Goal: Transaction & Acquisition: Purchase product/service

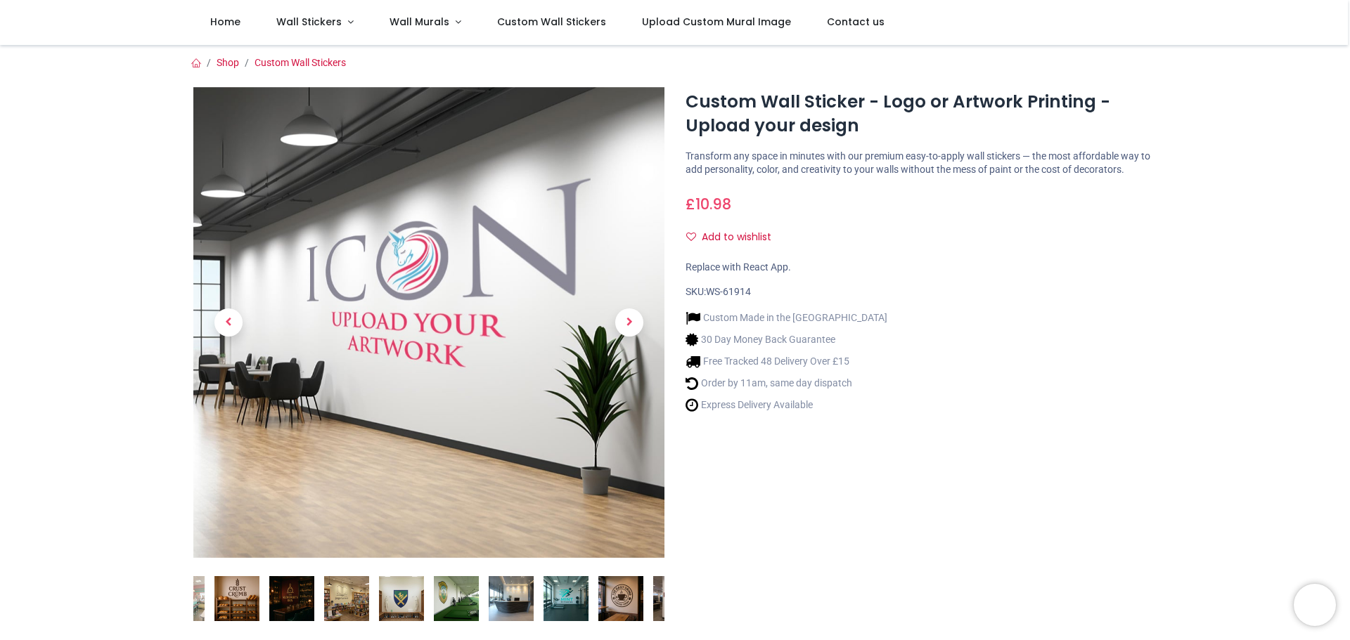
scroll to position [281, 0]
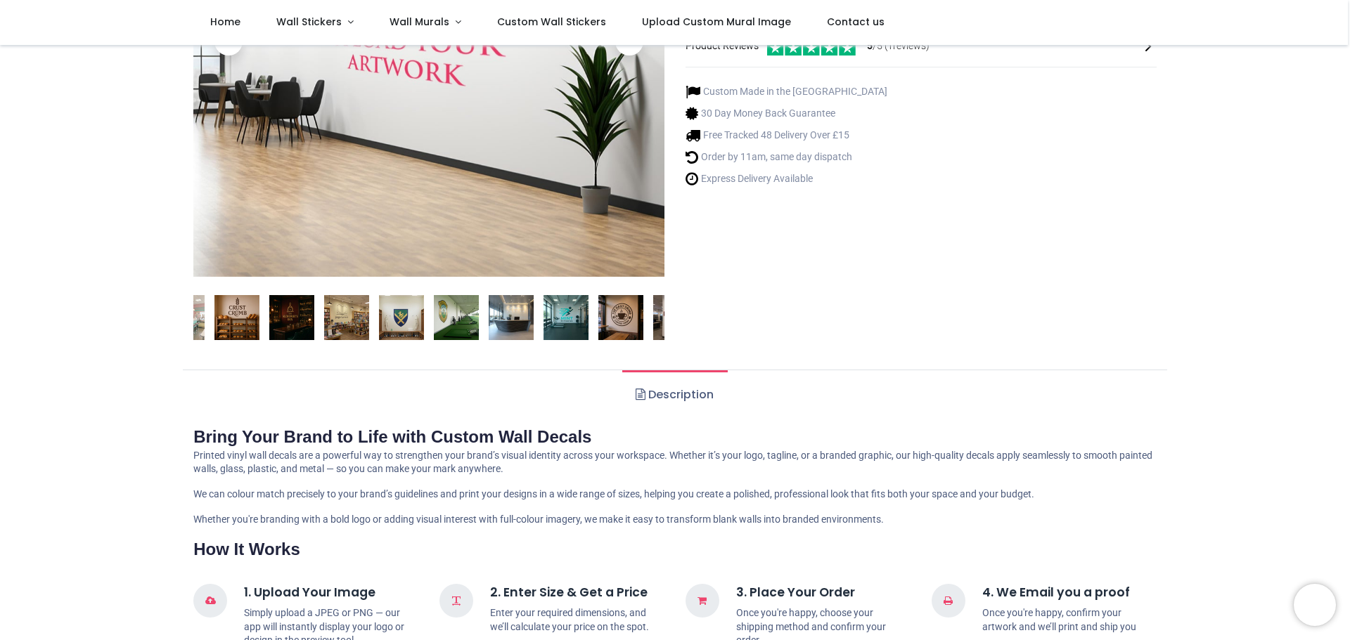
click at [235, 313] on img at bounding box center [236, 317] width 45 height 45
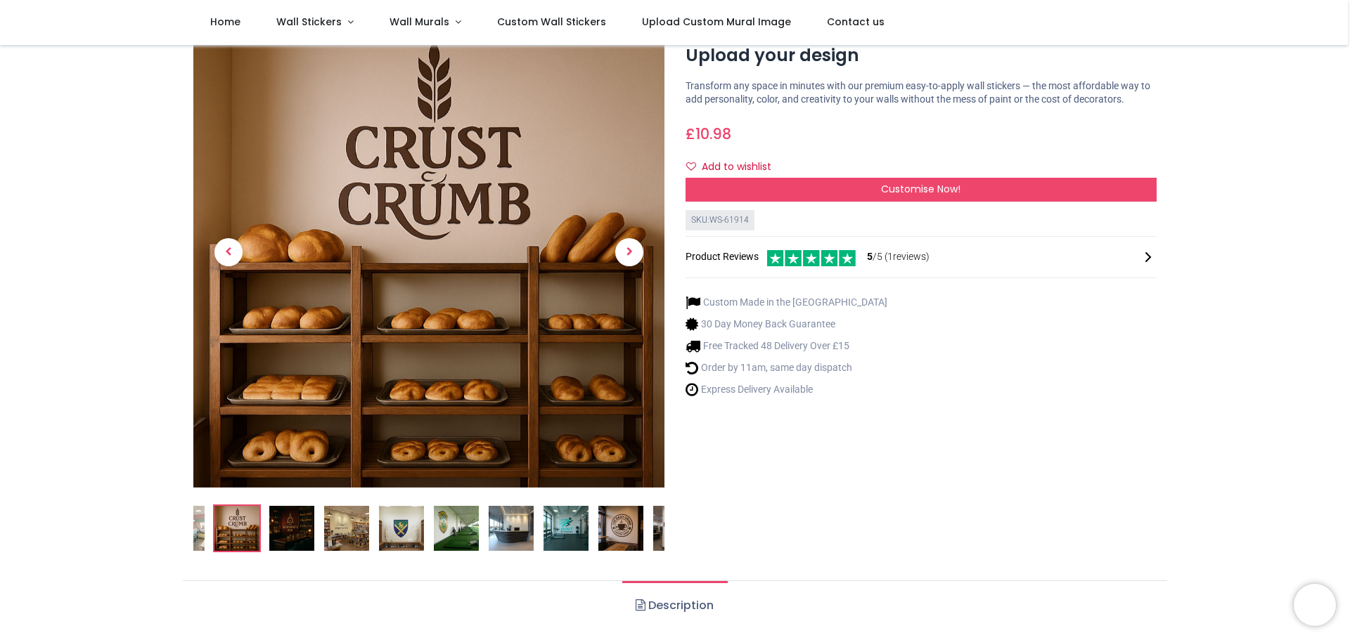
scroll to position [0, 0]
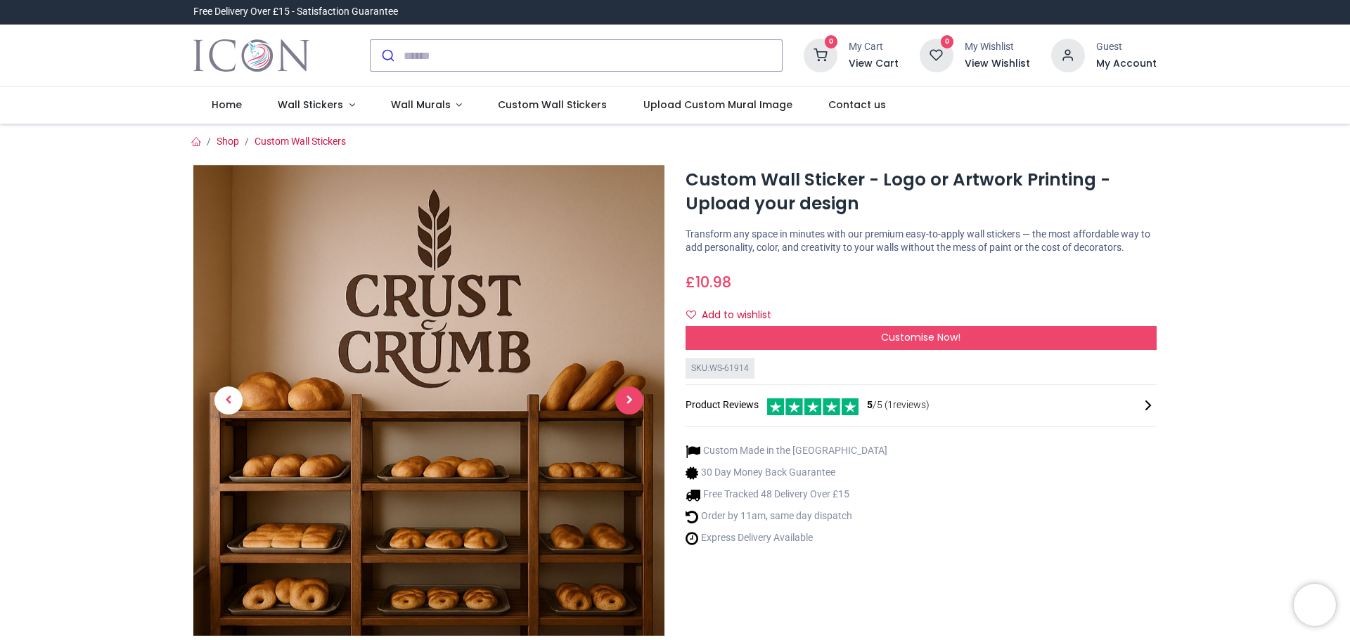
click at [629, 404] on span "Next" at bounding box center [629, 401] width 28 height 28
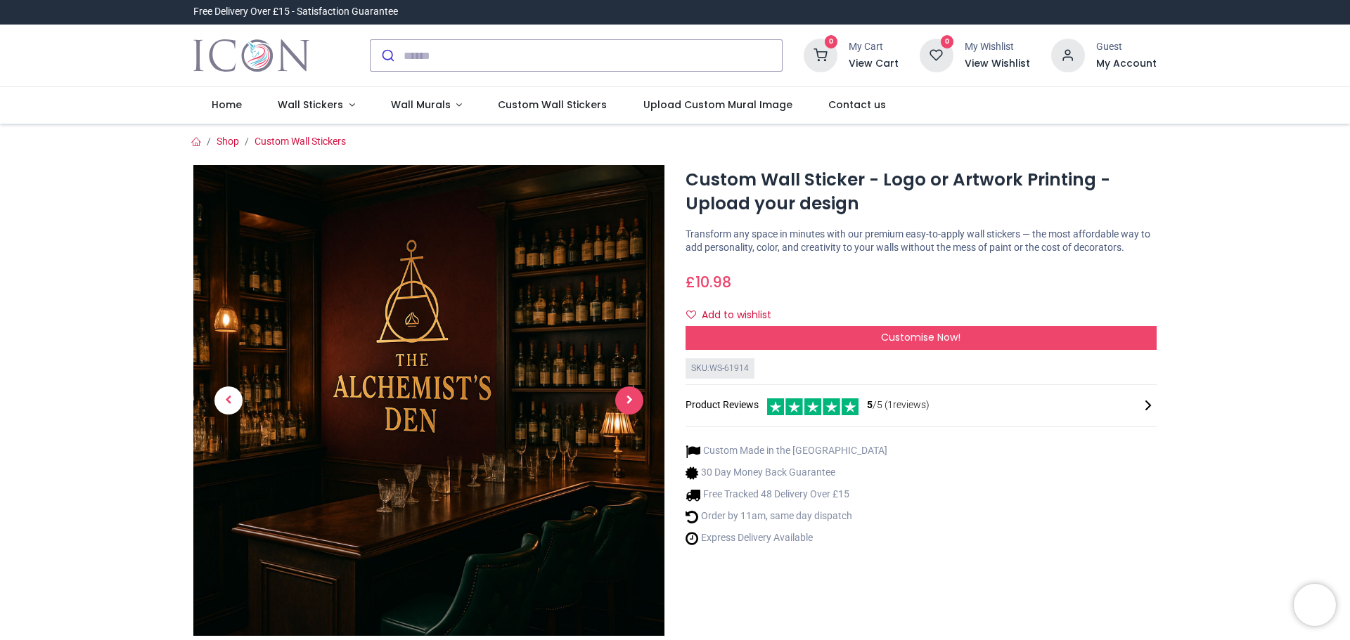
click at [628, 403] on span "Next" at bounding box center [629, 401] width 28 height 28
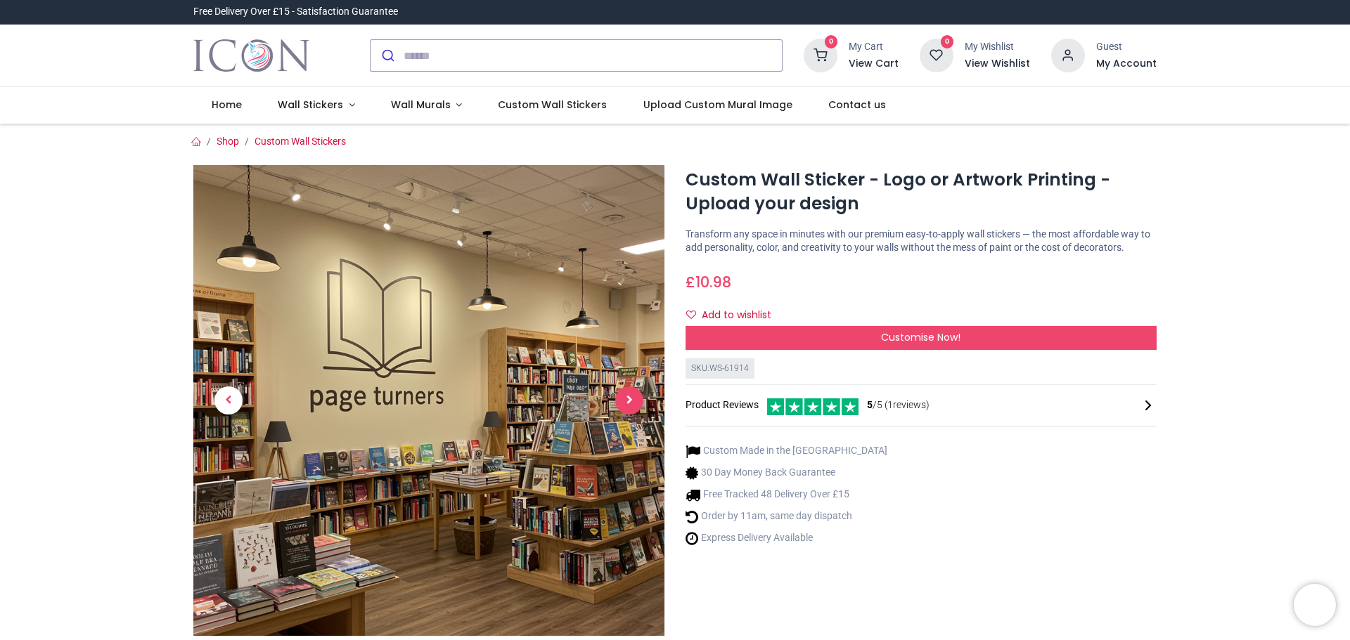
click at [628, 403] on span "Next" at bounding box center [629, 401] width 28 height 28
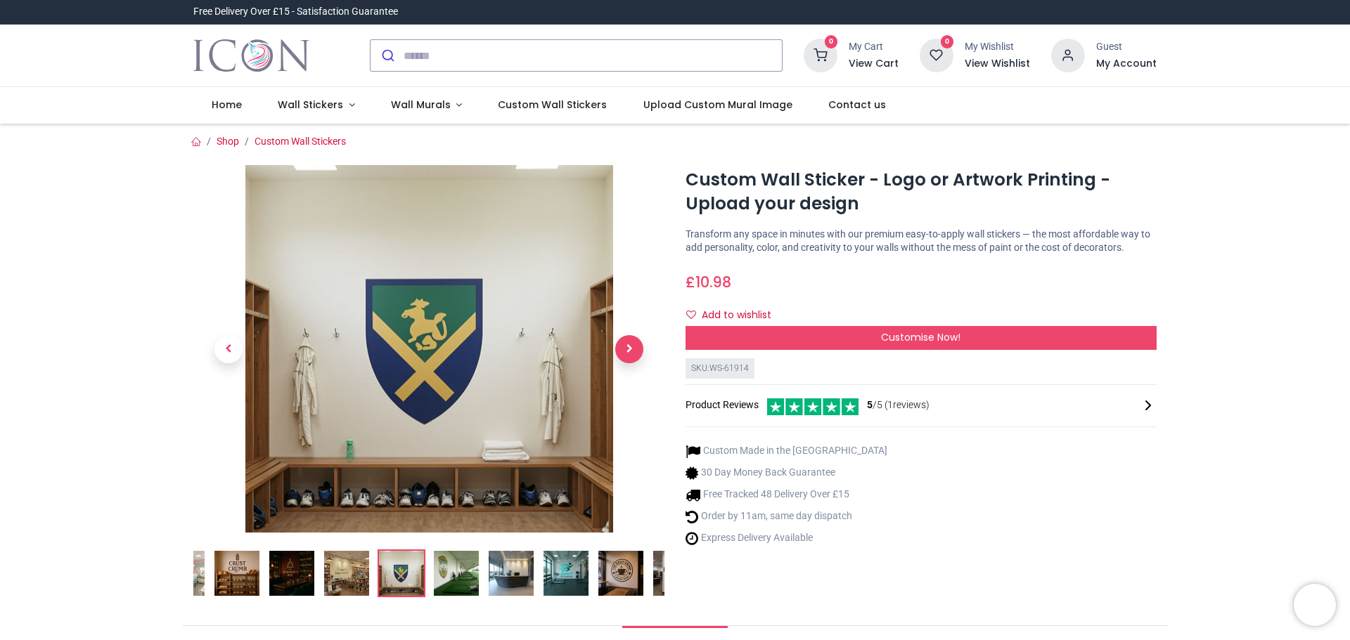
click at [628, 403] on link at bounding box center [629, 349] width 70 height 257
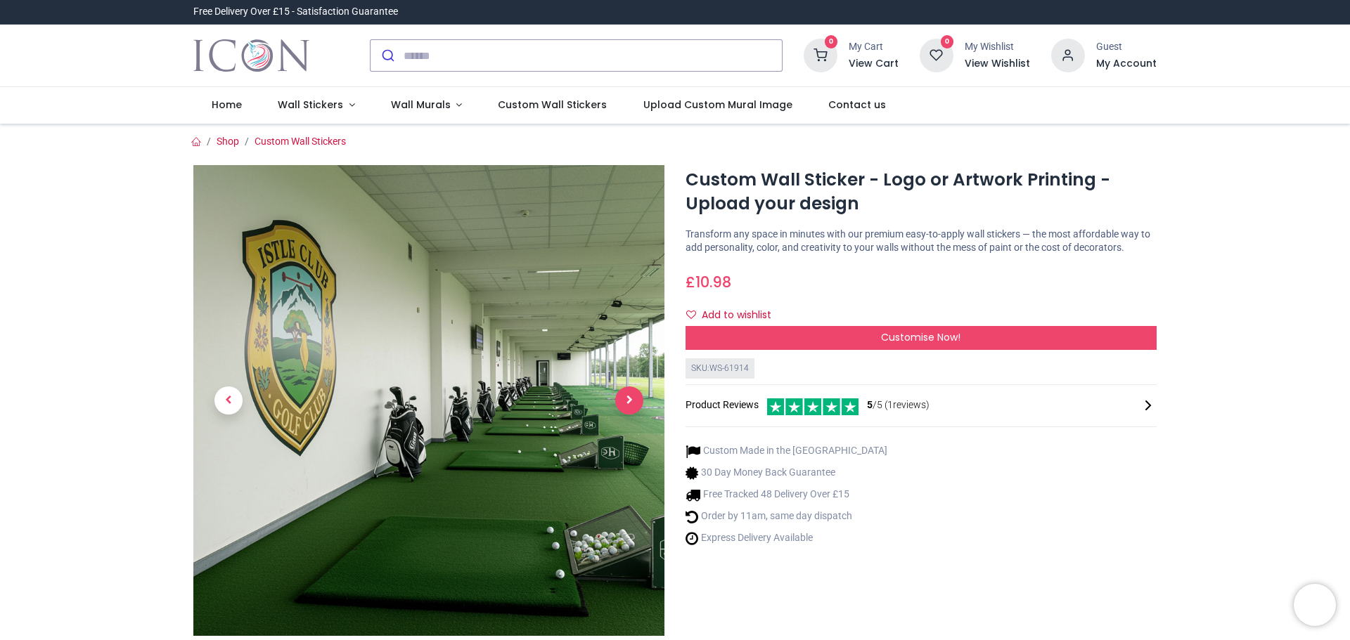
click at [624, 401] on span "Next" at bounding box center [629, 401] width 28 height 28
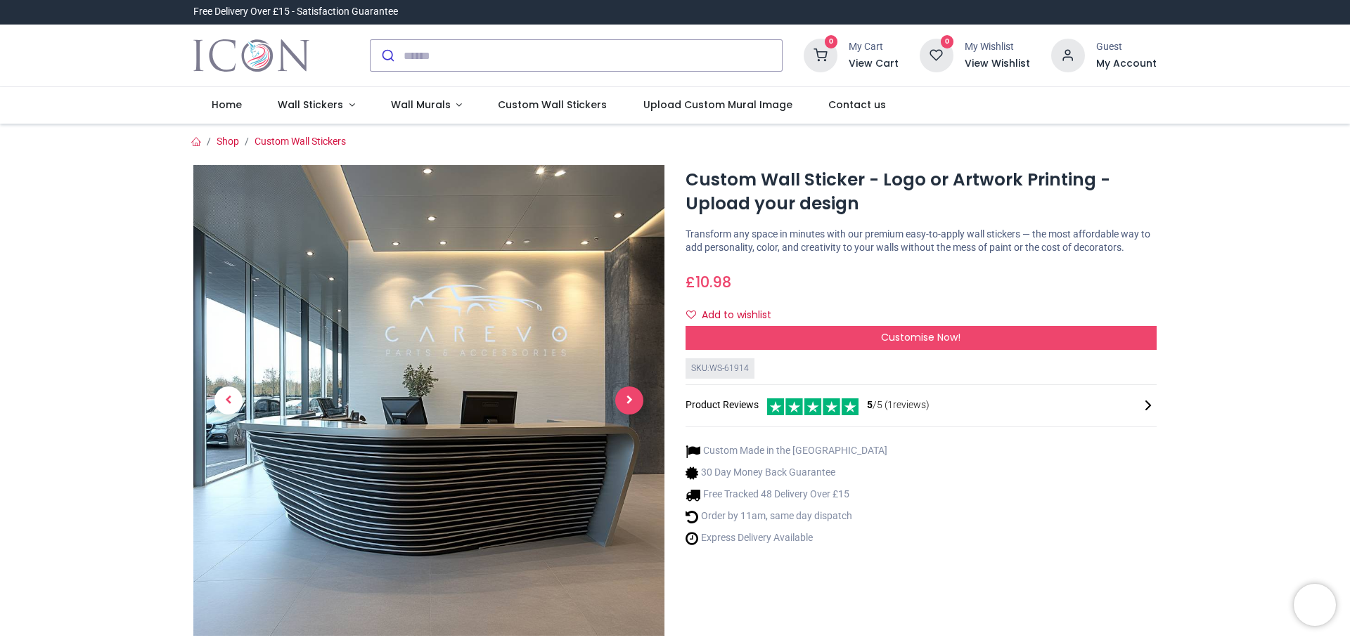
click at [624, 401] on span "Next" at bounding box center [629, 401] width 28 height 28
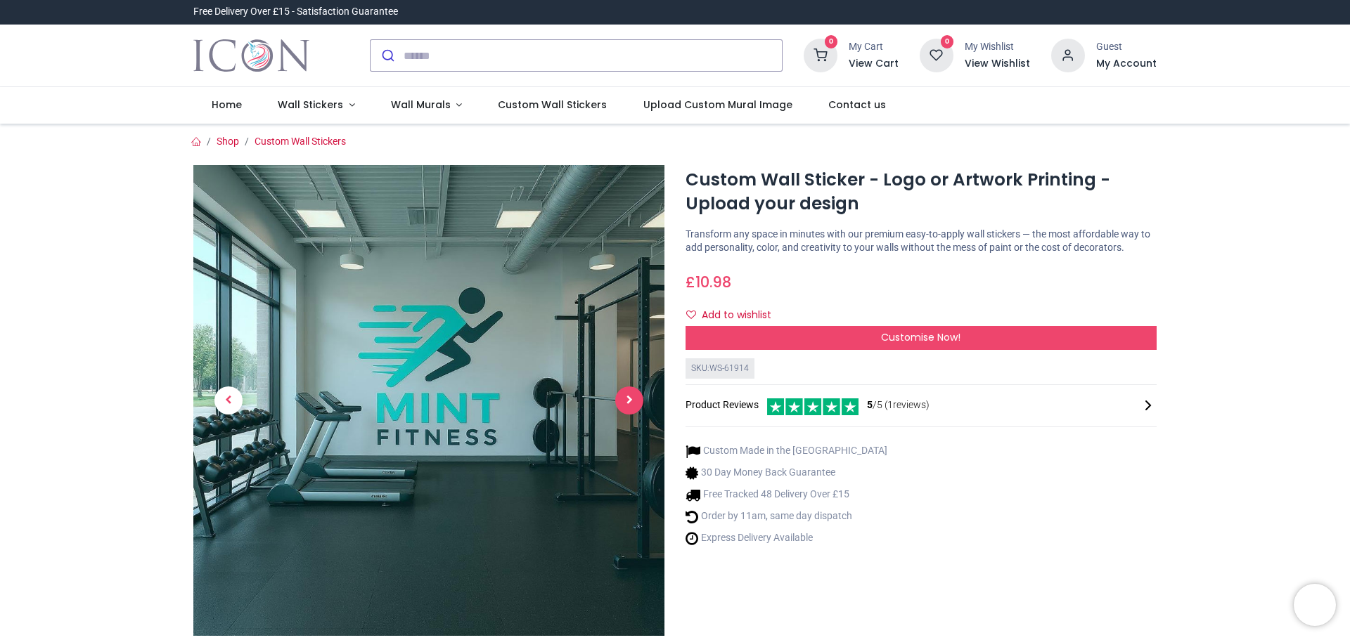
click at [624, 401] on span "Next" at bounding box center [629, 401] width 28 height 28
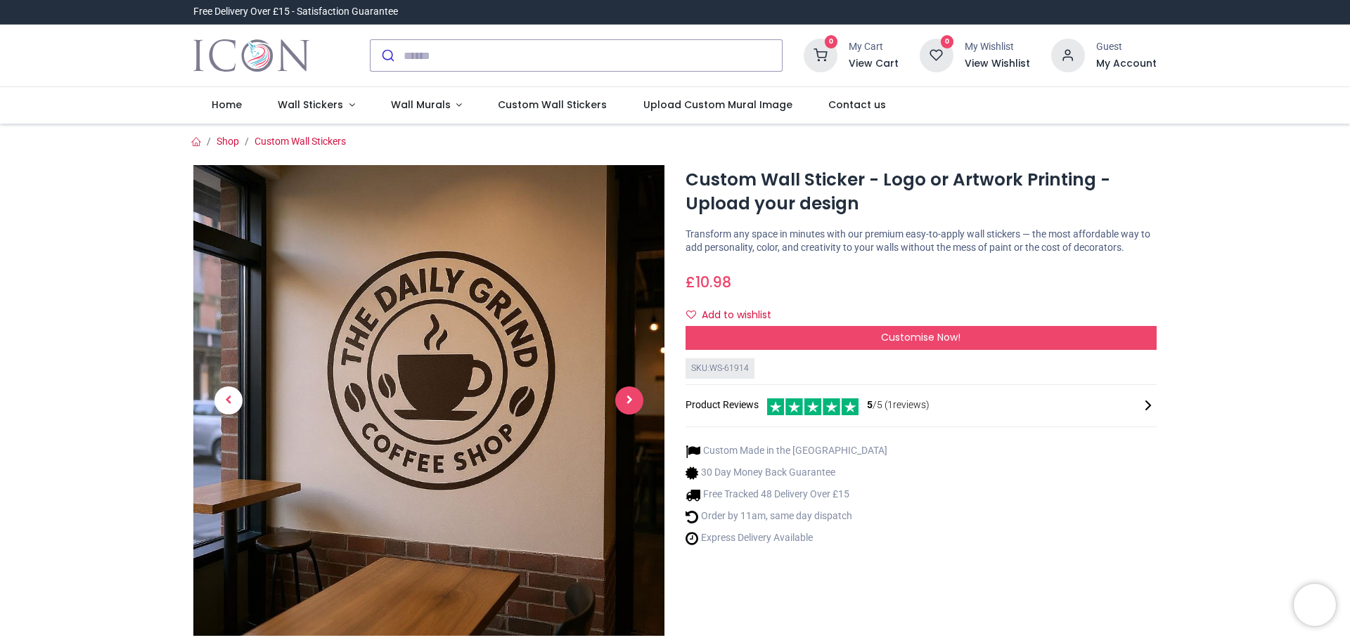
click at [624, 401] on span "Next" at bounding box center [629, 401] width 28 height 28
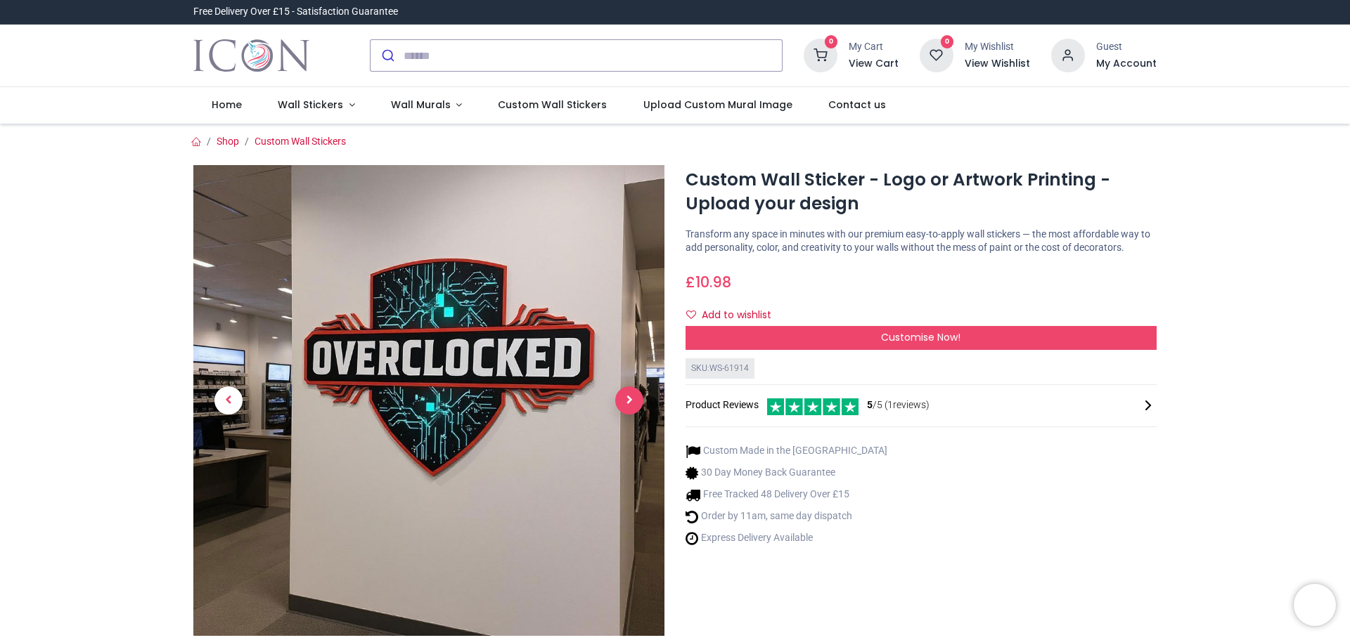
click at [624, 401] on span "Next" at bounding box center [629, 401] width 28 height 28
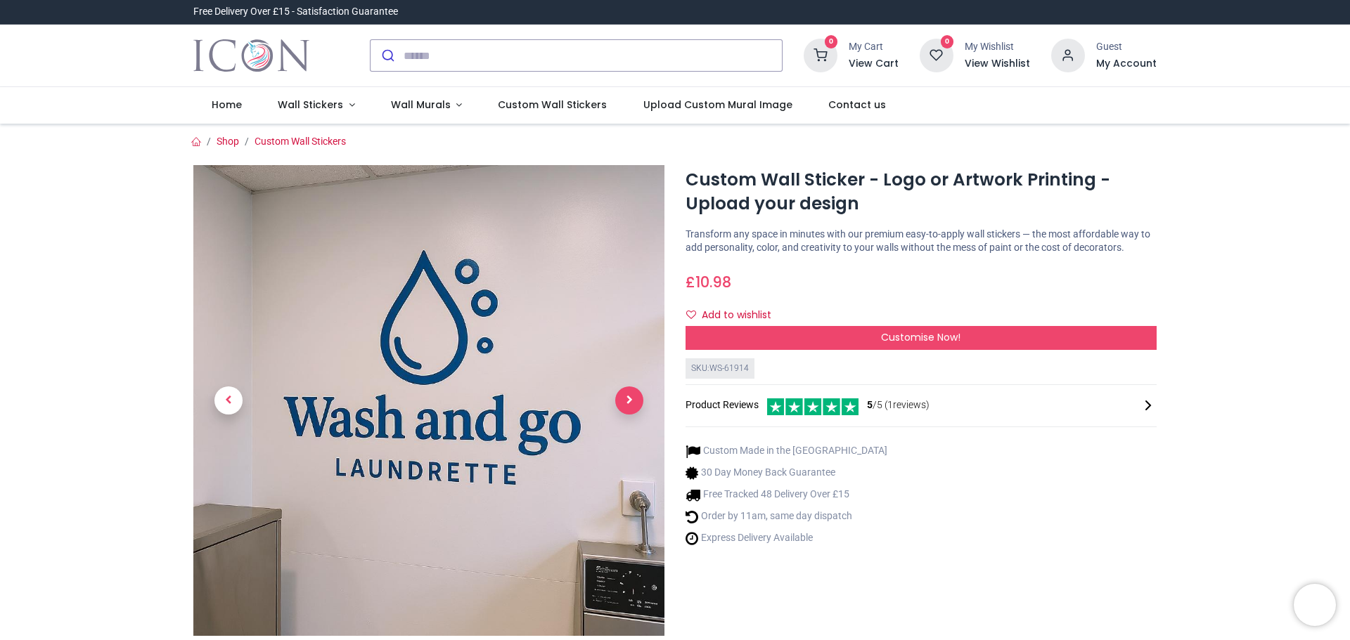
click at [624, 401] on span "Next" at bounding box center [629, 401] width 28 height 28
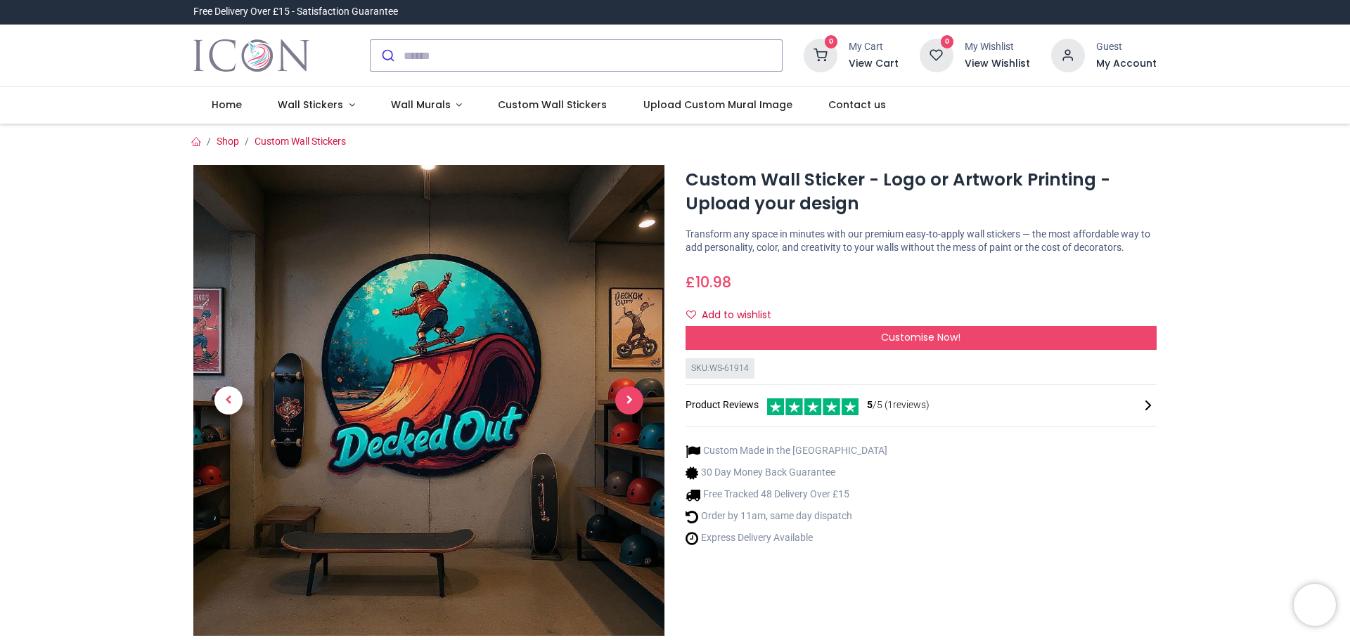
click at [624, 401] on span "Next" at bounding box center [629, 401] width 28 height 28
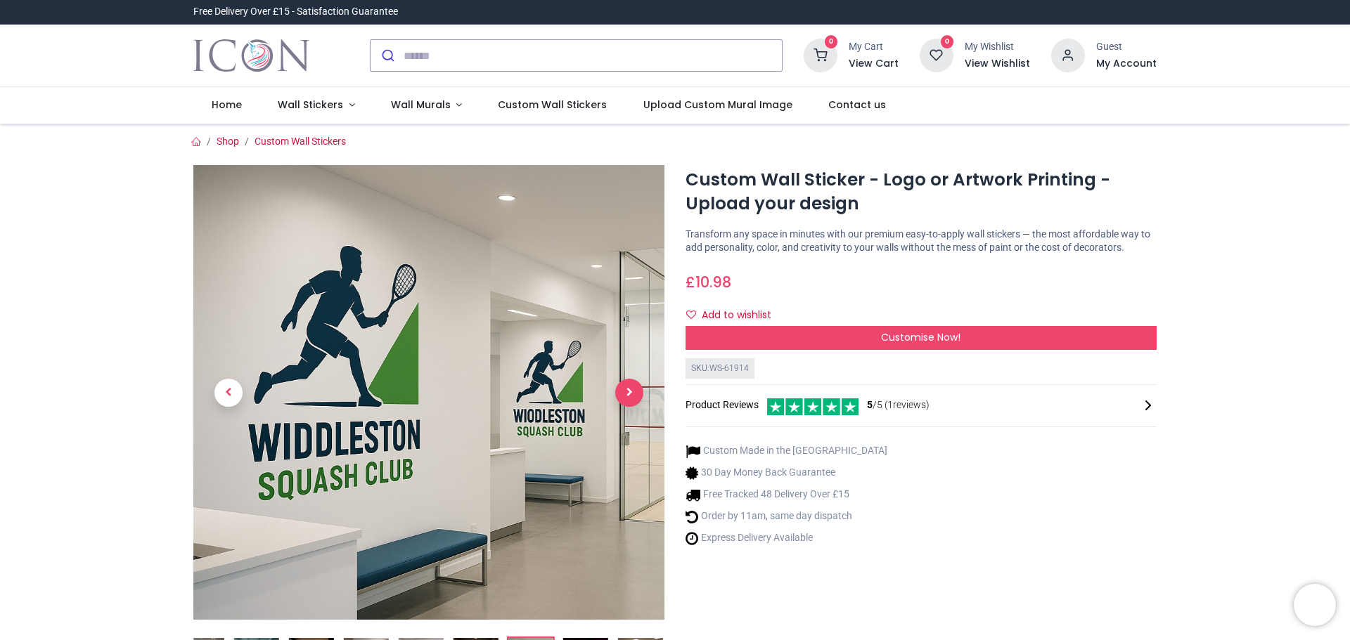
click at [624, 401] on span "Next" at bounding box center [629, 393] width 28 height 28
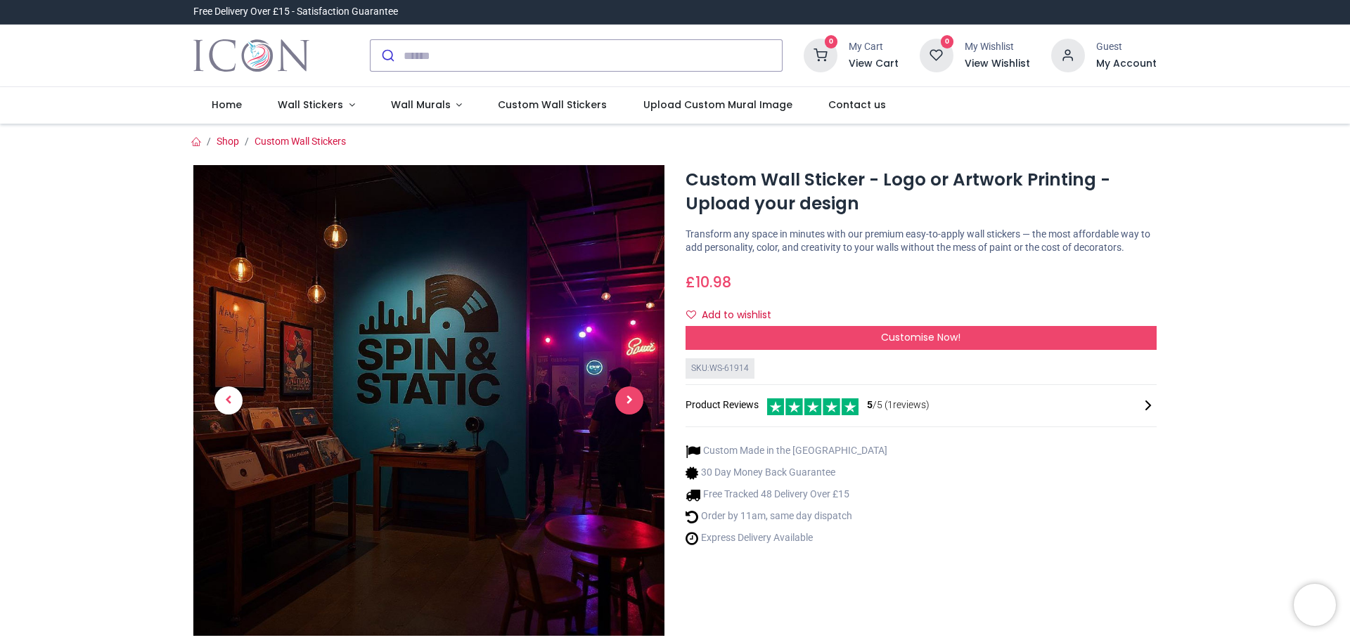
click at [624, 398] on span "Next" at bounding box center [629, 401] width 28 height 28
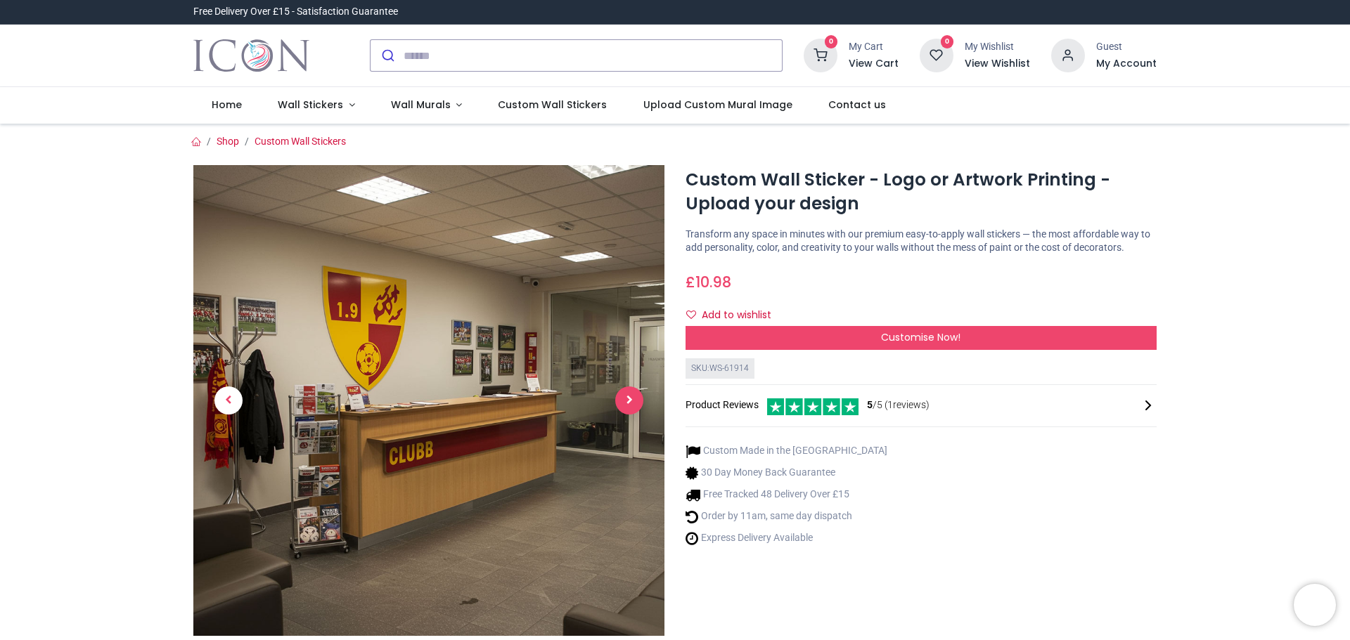
click at [624, 398] on span "Next" at bounding box center [629, 401] width 28 height 28
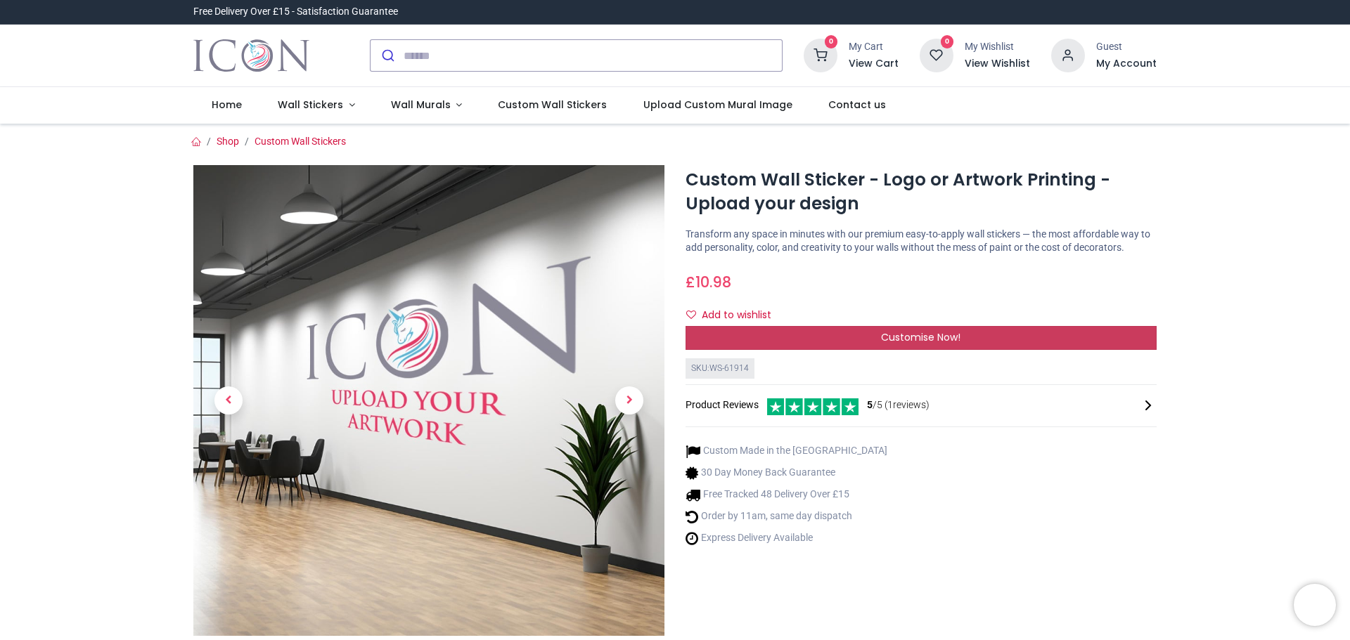
click at [774, 331] on div "Customise Now!" at bounding box center [920, 338] width 471 height 24
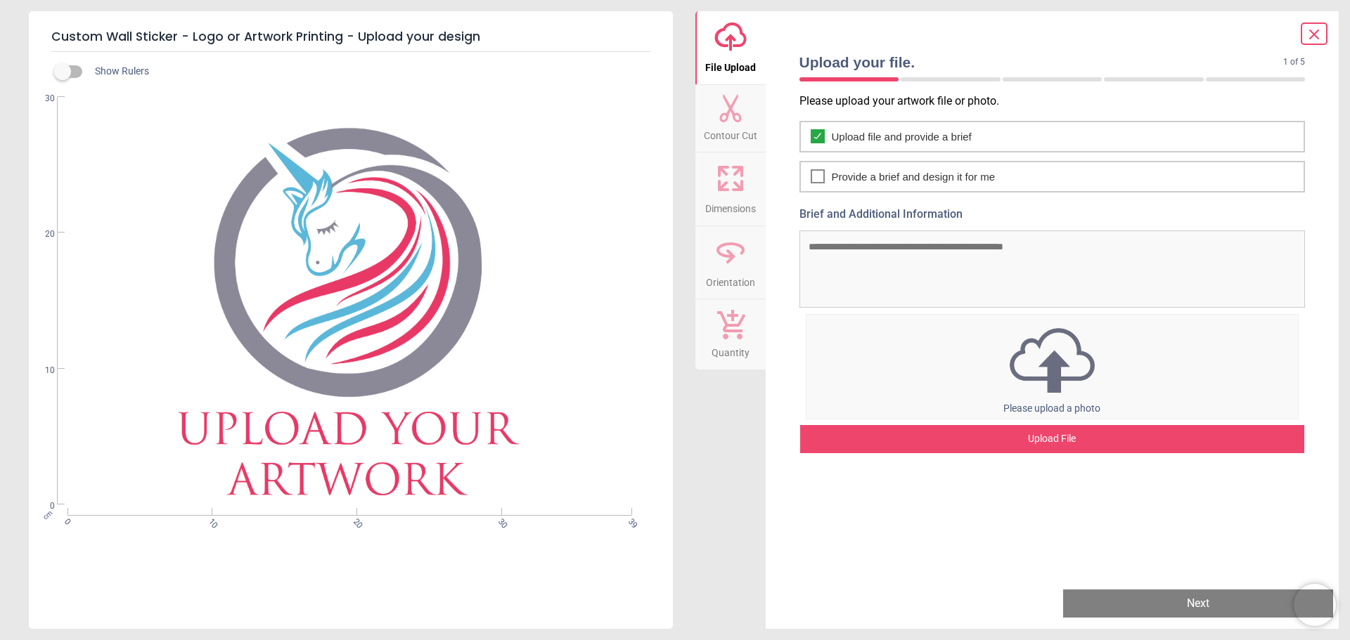
click at [737, 211] on span "Dimensions" at bounding box center [730, 205] width 51 height 21
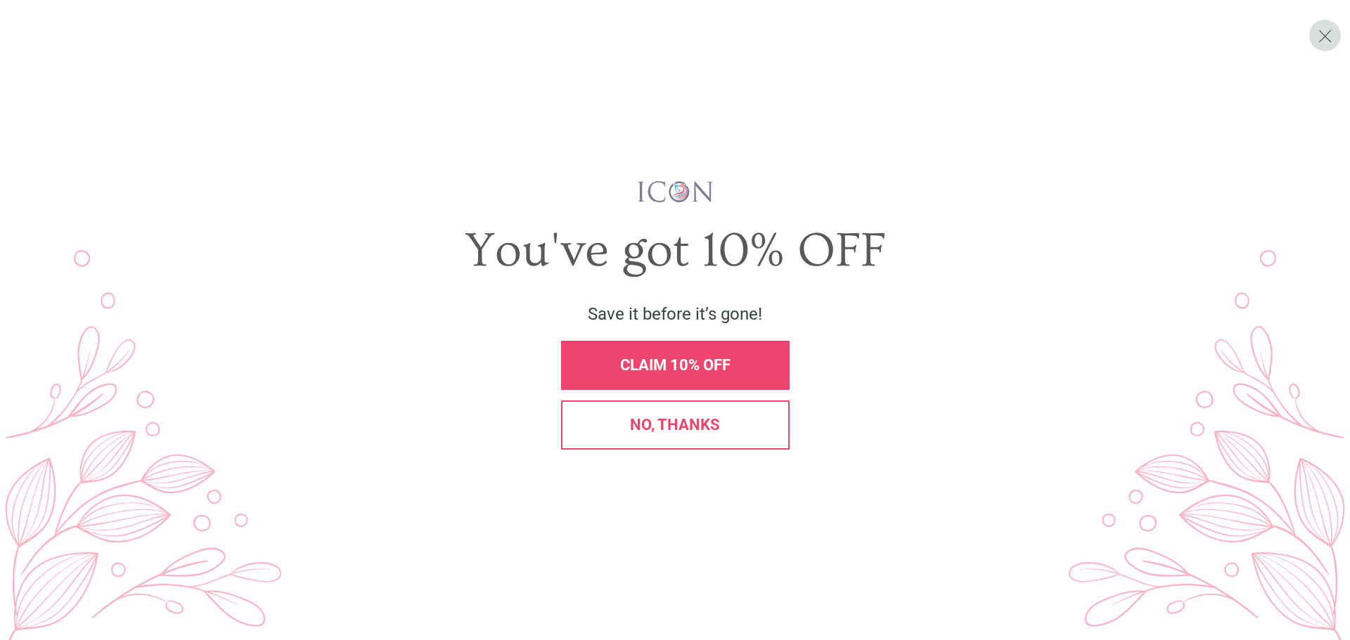
click at [676, 428] on span "No, thanks" at bounding box center [675, 425] width 90 height 18
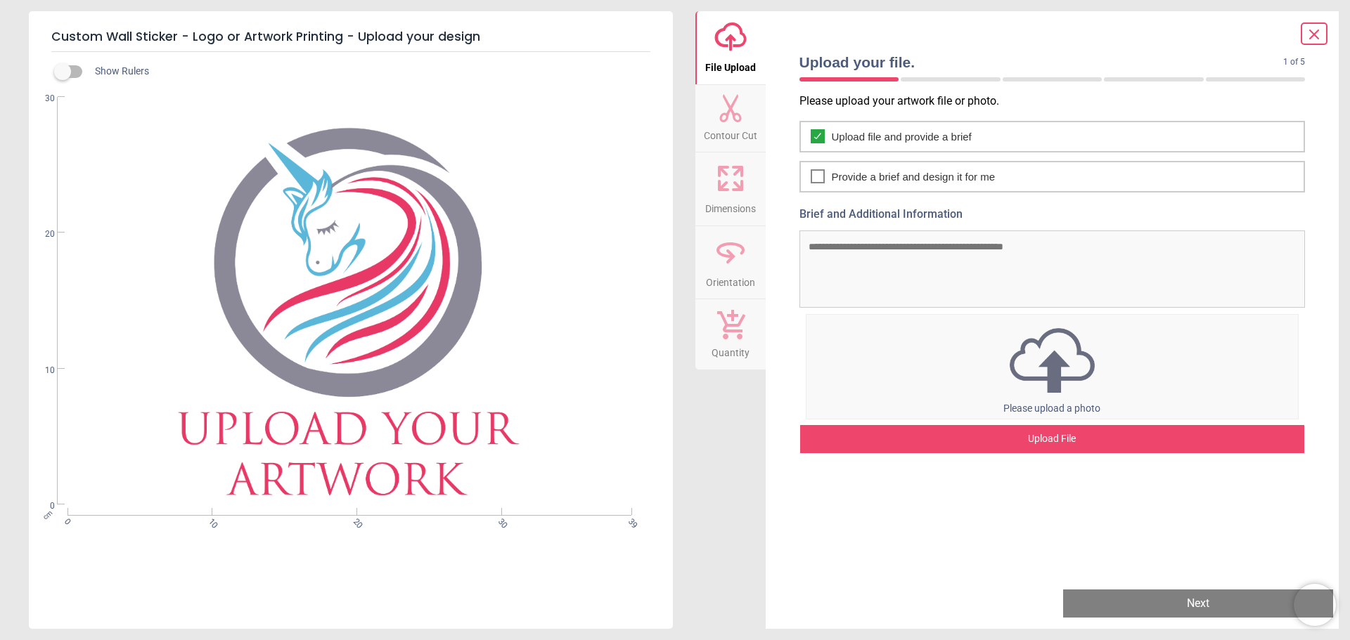
click at [735, 195] on span "Dimensions" at bounding box center [730, 205] width 51 height 21
